Goal: Information Seeking & Learning: Learn about a topic

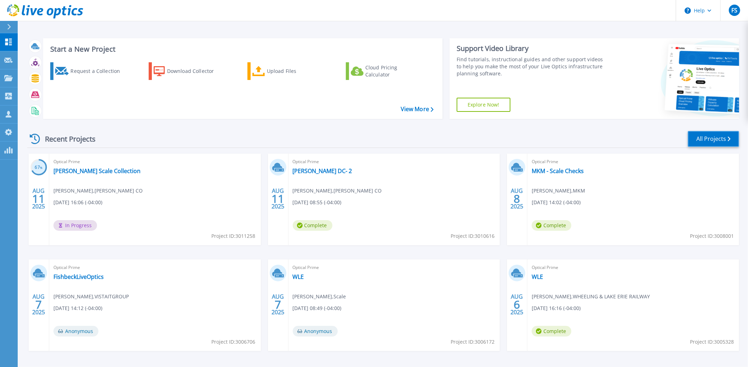
click at [718, 137] on link "All Projects" at bounding box center [713, 139] width 51 height 16
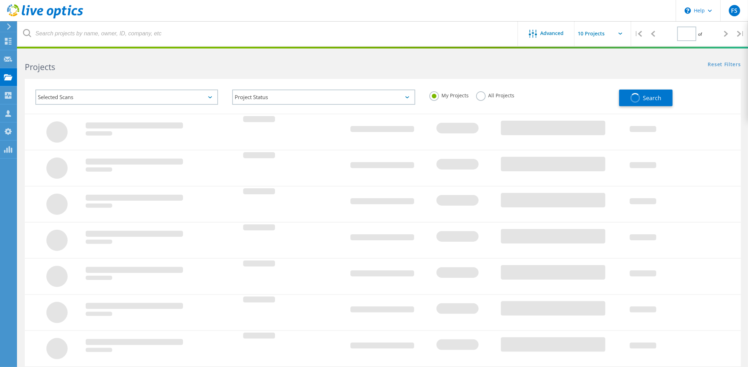
type input "1"
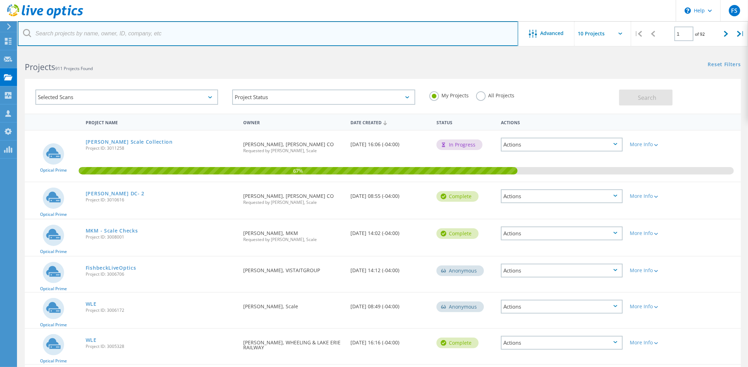
click at [153, 35] on input "text" at bounding box center [268, 33] width 501 height 25
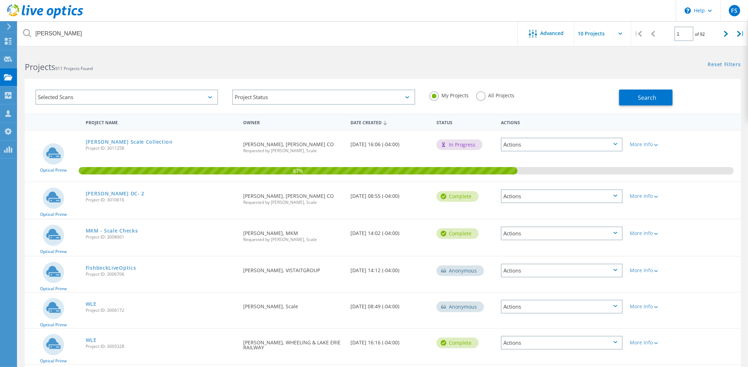
click at [482, 94] on label "All Projects" at bounding box center [495, 94] width 39 height 7
click at [0, 0] on input "All Projects" at bounding box center [0, 0] width 0 height 0
click at [651, 99] on span "Search" at bounding box center [647, 98] width 18 height 8
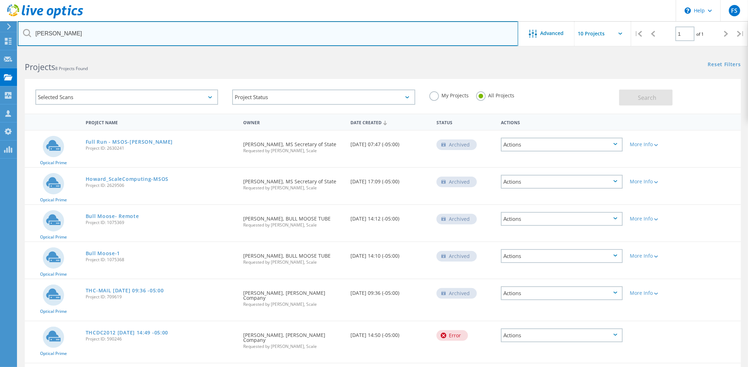
click at [72, 33] on input "Howard" at bounding box center [268, 33] width 501 height 25
paste input "jeremy.stevens@howardcountyin.gov"
type input "jeremy.stevens@howardcountyin.gov"
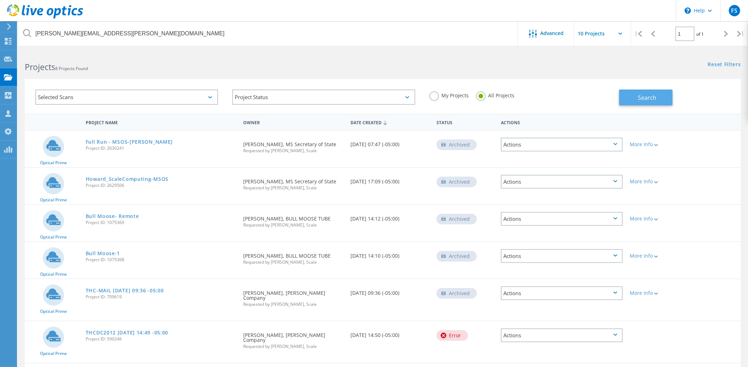
click at [641, 97] on span "Search" at bounding box center [647, 98] width 18 height 8
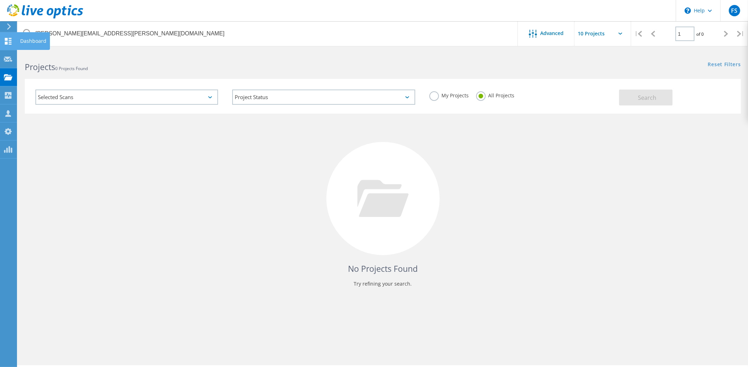
click at [7, 43] on use at bounding box center [8, 41] width 7 height 7
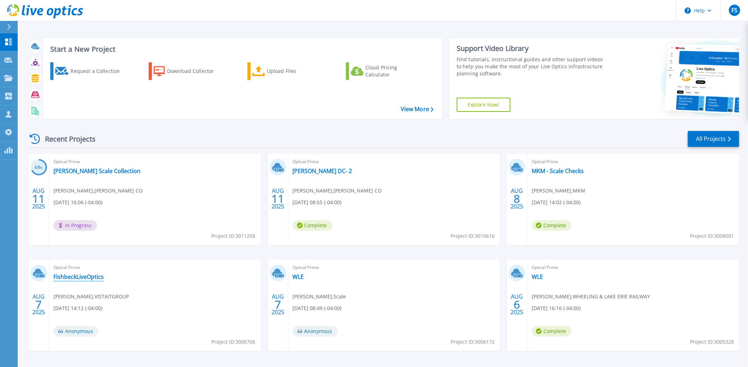
click at [73, 277] on link "FishbeckLiveOptics" at bounding box center [78, 276] width 50 height 7
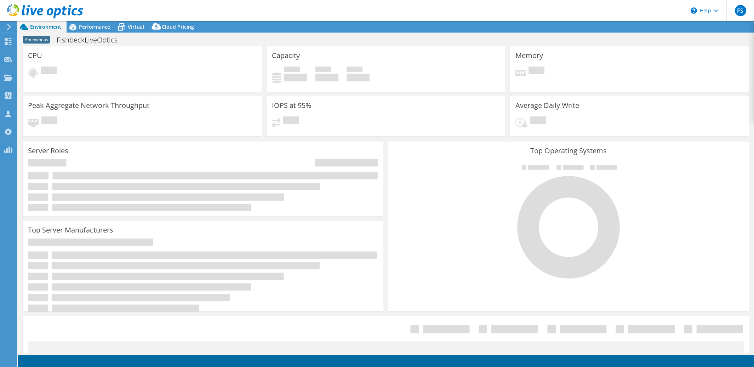
select select "USD"
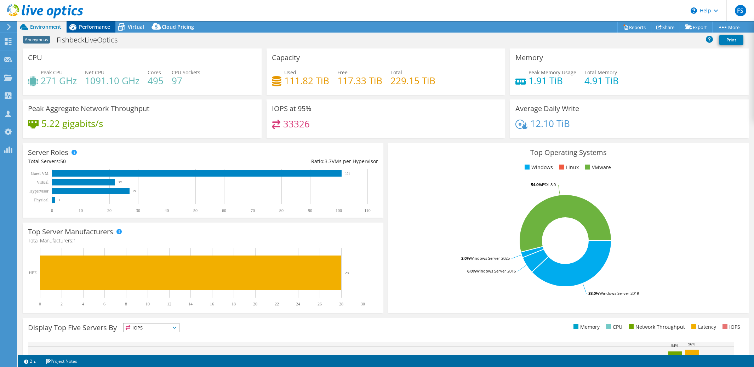
click at [94, 29] on span "Performance" at bounding box center [94, 26] width 31 height 7
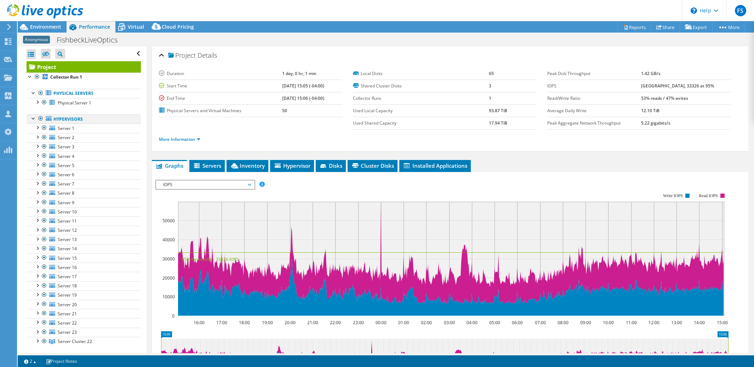
click at [41, 118] on div at bounding box center [40, 118] width 7 height 8
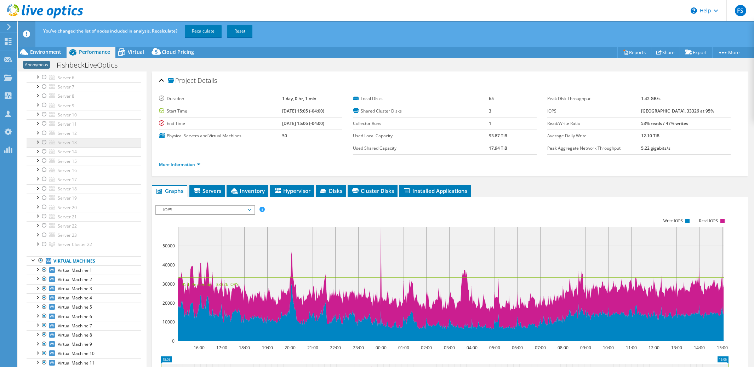
scroll to position [133, 0]
click at [44, 233] on div at bounding box center [44, 233] width 7 height 8
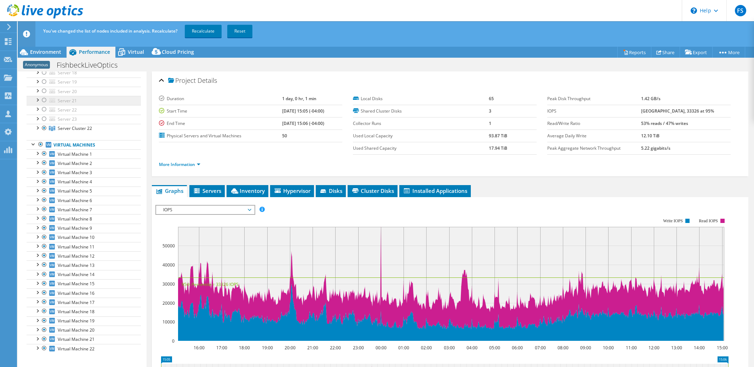
scroll to position [239, 0]
click at [40, 144] on div at bounding box center [40, 143] width 7 height 8
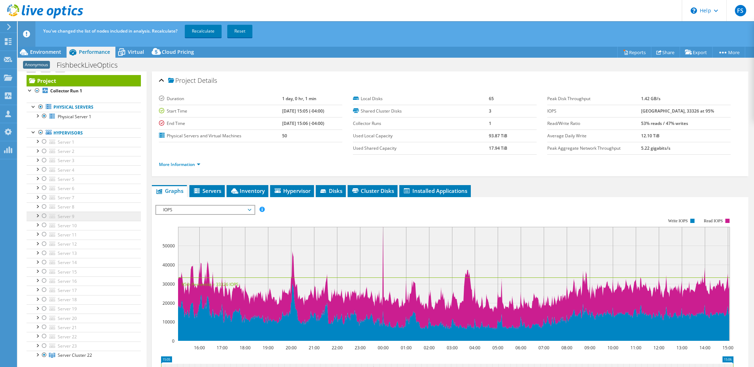
scroll to position [0, 0]
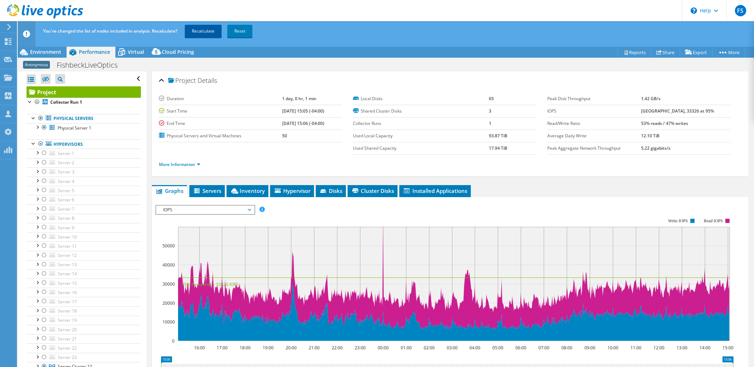
click at [203, 33] on link "Recalculate" at bounding box center [203, 31] width 37 height 13
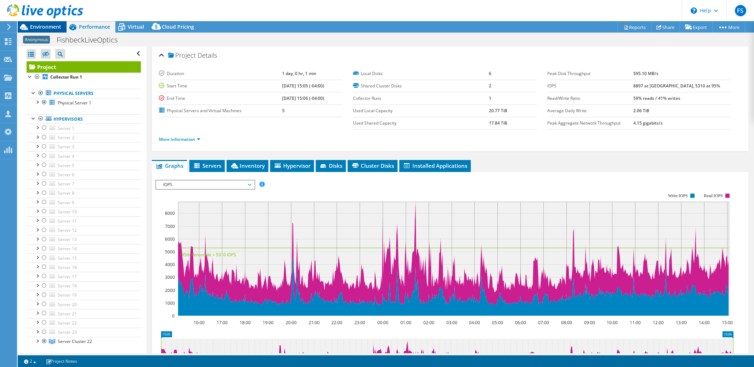
click at [53, 29] on span "Environment" at bounding box center [45, 26] width 31 height 7
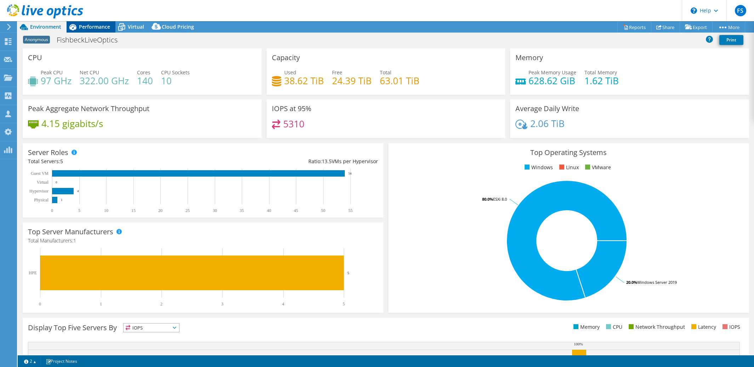
click at [92, 28] on span "Performance" at bounding box center [94, 26] width 31 height 7
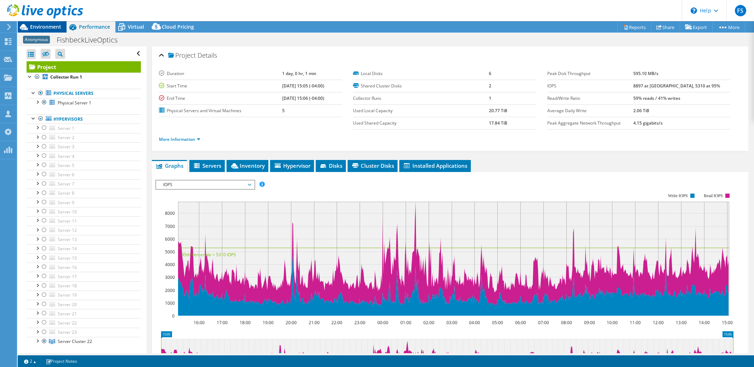
click at [49, 28] on span "Environment" at bounding box center [45, 26] width 31 height 7
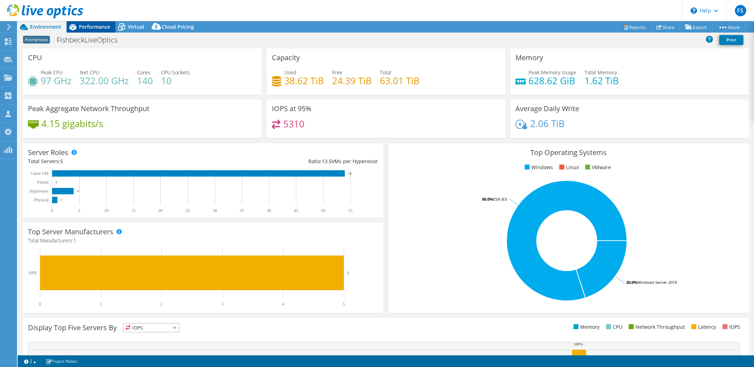
click at [99, 25] on span "Performance" at bounding box center [94, 26] width 31 height 7
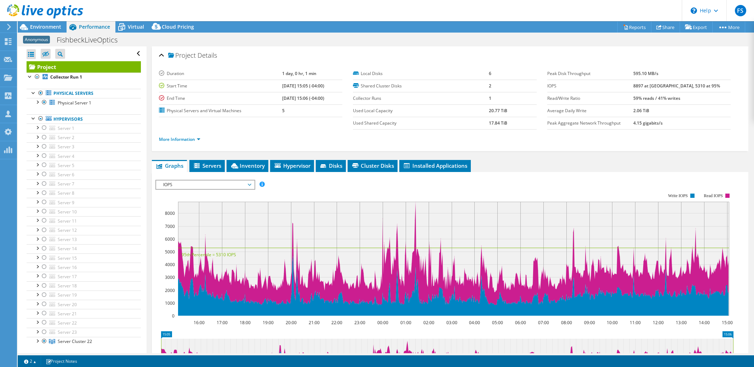
click at [250, 184] on span "IOPS" at bounding box center [205, 185] width 91 height 8
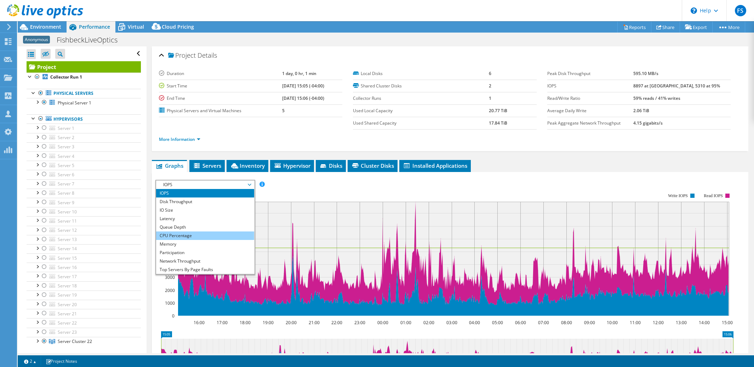
click at [227, 232] on li "CPU Percentage" at bounding box center [205, 236] width 98 height 8
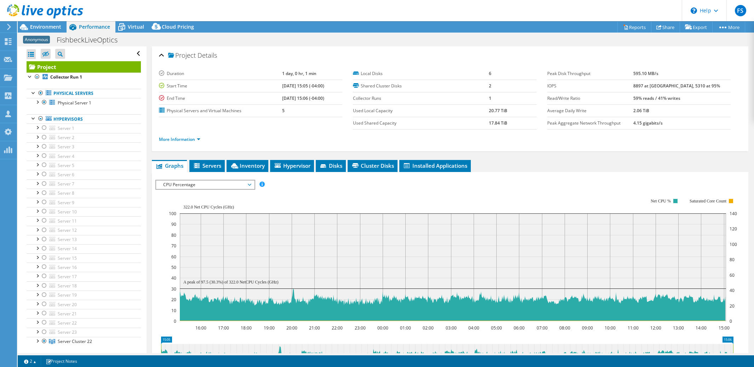
click at [249, 185] on span "CPU Percentage" at bounding box center [205, 185] width 91 height 8
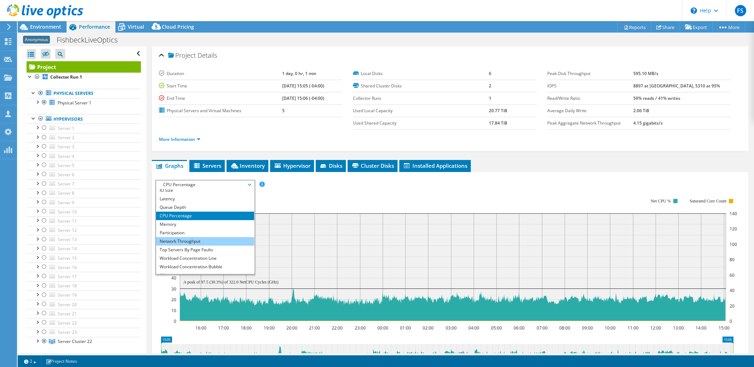
scroll to position [25, 0]
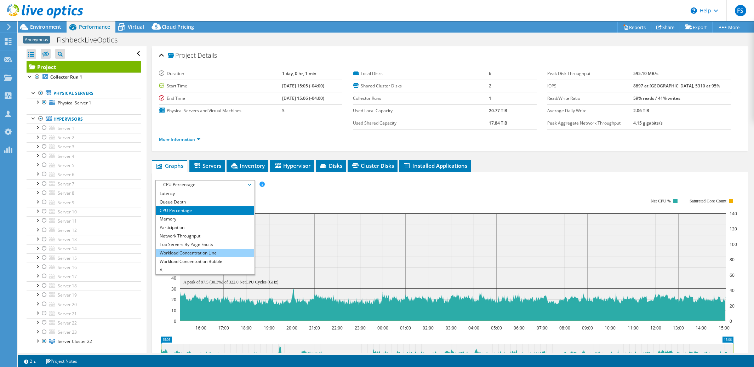
click at [214, 251] on li "Workload Concentration Line" at bounding box center [205, 253] width 98 height 8
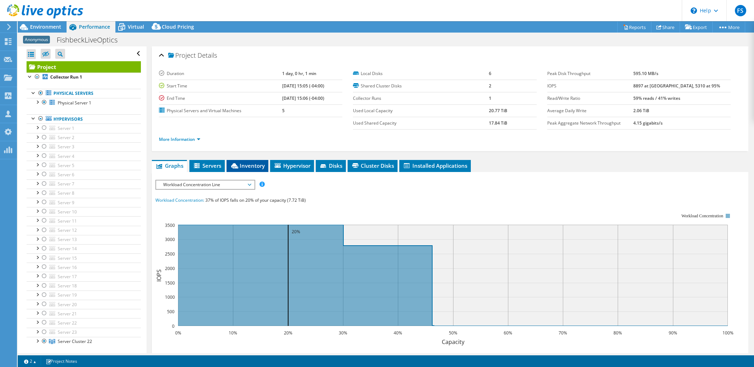
click at [256, 166] on span "Inventory" at bounding box center [247, 165] width 35 height 7
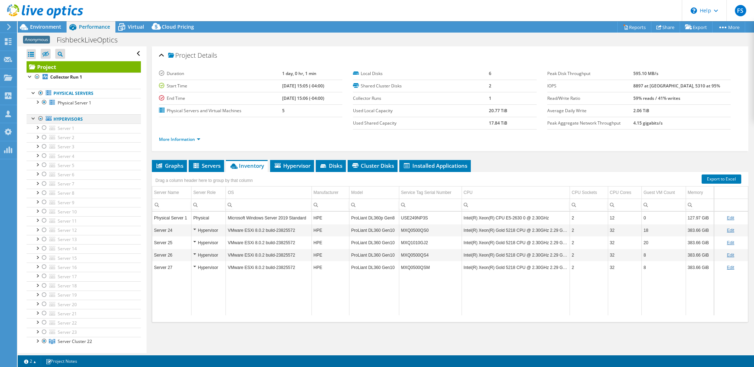
click at [41, 119] on div at bounding box center [40, 118] width 7 height 8
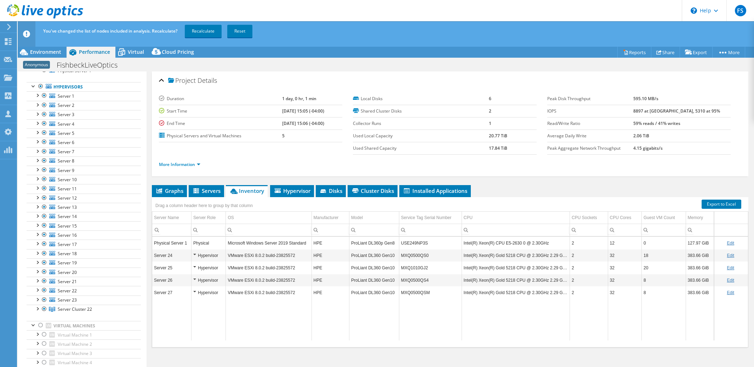
scroll to position [56, 0]
click at [665, 53] on link "Share" at bounding box center [665, 52] width 29 height 11
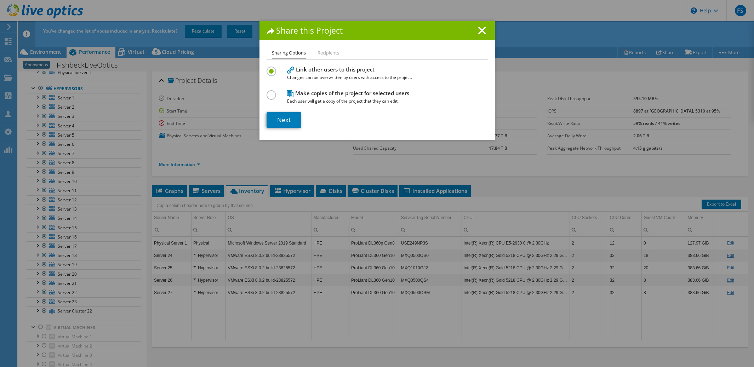
click at [267, 92] on label at bounding box center [273, 91] width 12 height 2
click at [0, 0] on input "radio" at bounding box center [0, 0] width 0 height 0
click at [280, 115] on link "Next" at bounding box center [284, 120] width 35 height 16
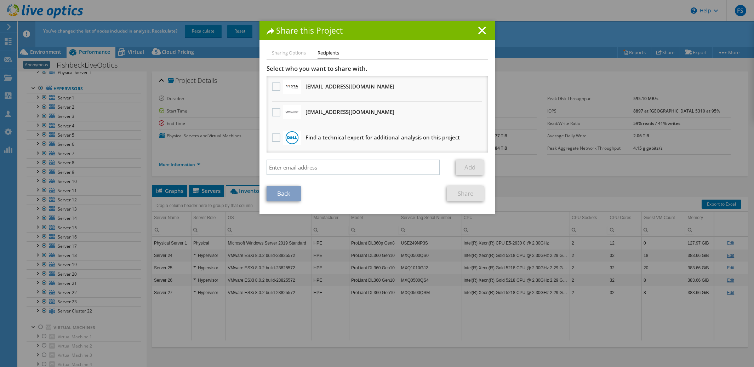
click at [287, 55] on li "Sharing Options" at bounding box center [289, 53] width 34 height 9
click at [288, 54] on li "Sharing Options" at bounding box center [289, 53] width 34 height 9
click at [280, 188] on link "Back" at bounding box center [284, 194] width 34 height 16
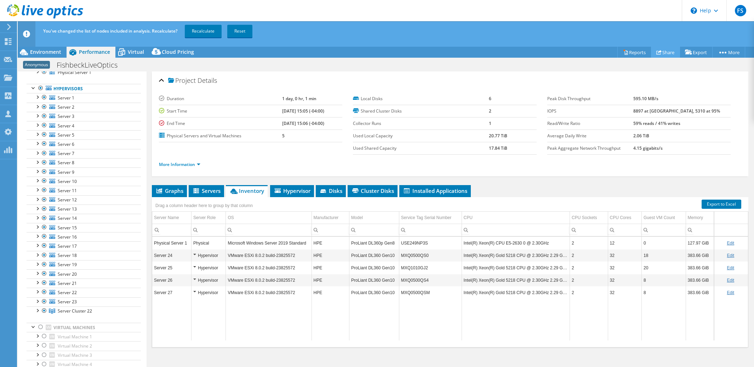
click at [665, 53] on link "Share" at bounding box center [665, 52] width 29 height 11
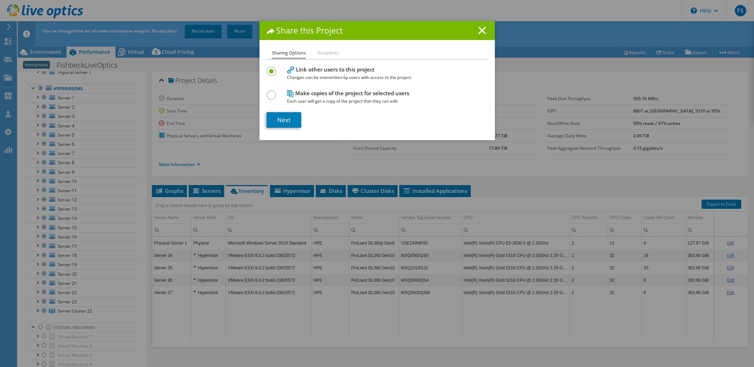
click at [479, 32] on line at bounding box center [482, 30] width 7 height 7
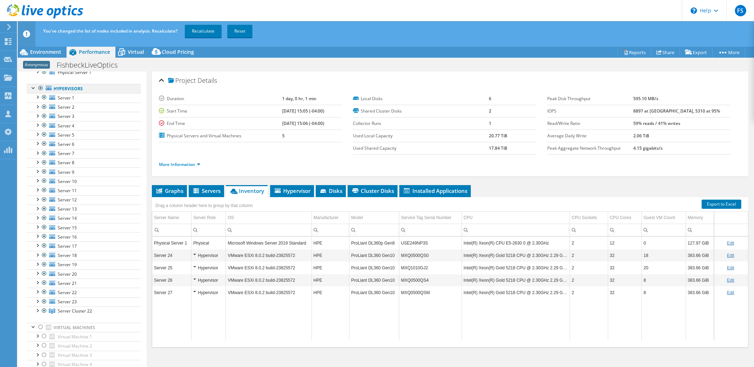
click at [40, 89] on div at bounding box center [40, 88] width 7 height 8
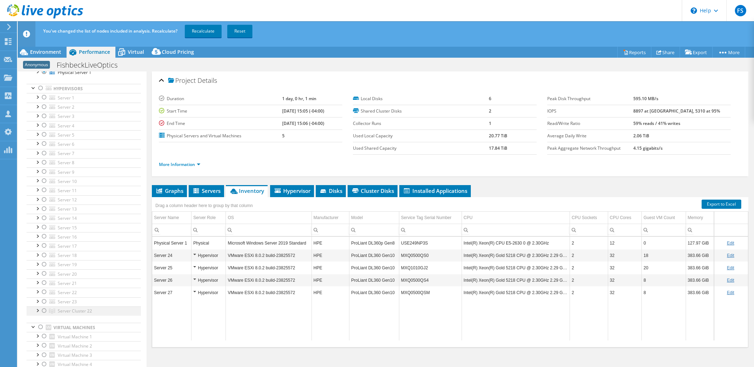
click at [44, 312] on div at bounding box center [44, 311] width 7 height 8
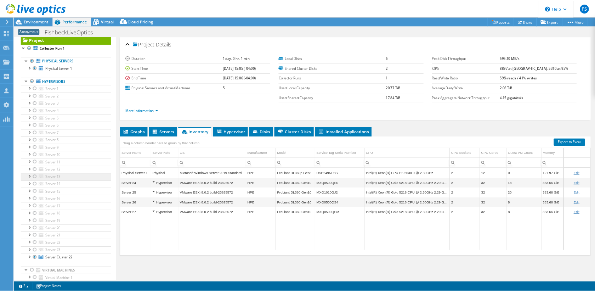
scroll to position [0, 0]
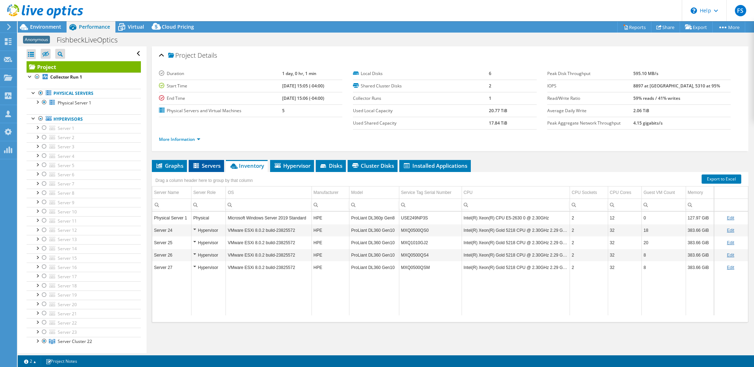
click at [205, 166] on span "Servers" at bounding box center [206, 165] width 28 height 7
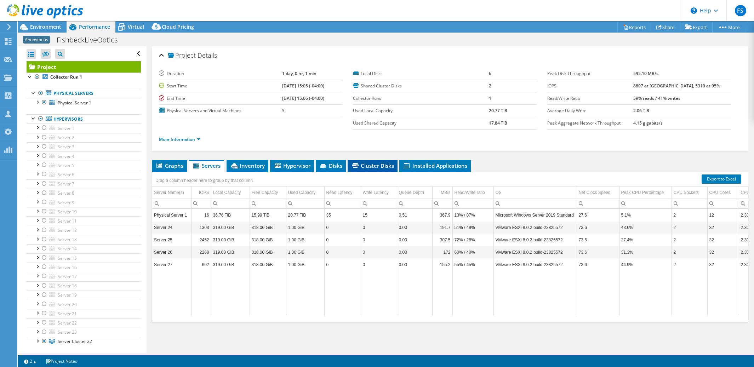
click at [378, 165] on span "Cluster Disks" at bounding box center [372, 165] width 43 height 7
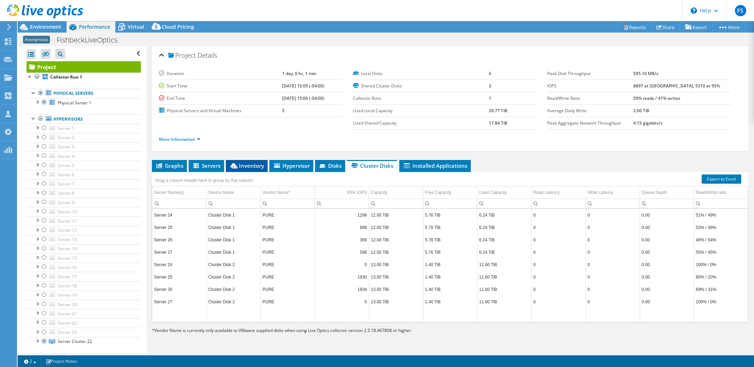
click at [246, 167] on span "Inventory" at bounding box center [246, 165] width 35 height 7
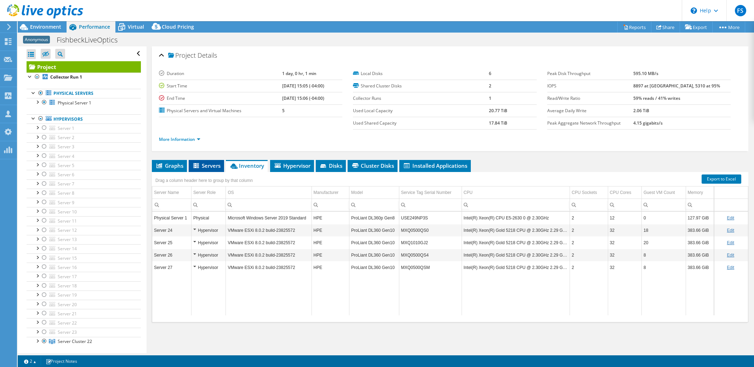
click at [207, 168] on span "Servers" at bounding box center [206, 165] width 28 height 7
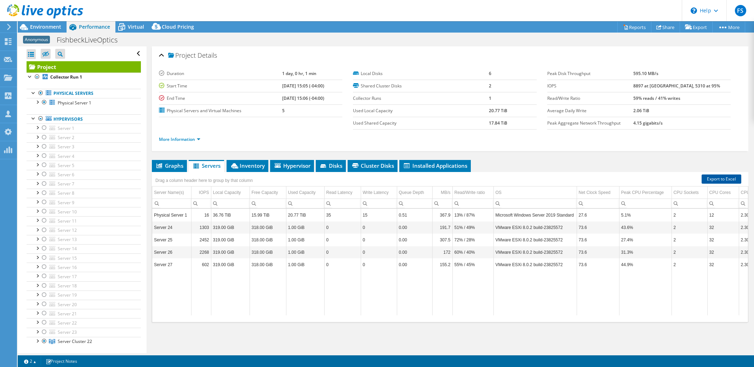
click at [717, 178] on link "Export to Excel" at bounding box center [722, 179] width 40 height 9
click at [134, 29] on span "Virtual" at bounding box center [136, 26] width 16 height 7
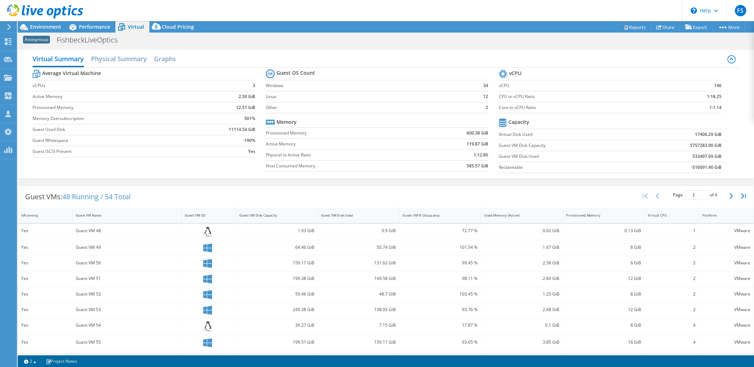
scroll to position [25, 0]
click at [664, 26] on link "Share" at bounding box center [665, 27] width 29 height 11
